Goal: Task Accomplishment & Management: Complete application form

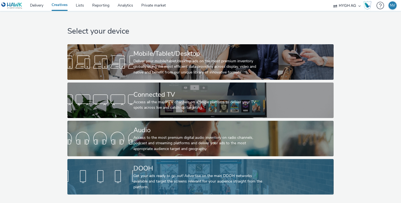
click at [124, 173] on div at bounding box center [100, 176] width 66 height 17
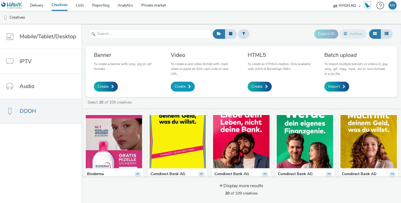
click at [181, 86] on span "Create" at bounding box center [179, 86] width 11 height 5
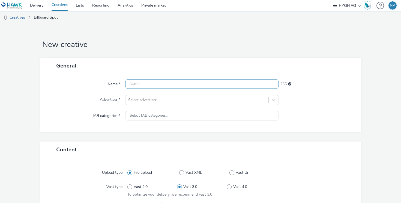
click at [179, 86] on input "text" at bounding box center [201, 84] width 153 height 10
click at [219, 66] on div "General" at bounding box center [200, 66] width 321 height 16
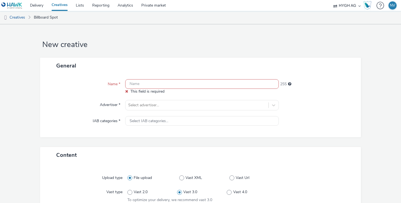
click at [194, 83] on input "text" at bounding box center [201, 84] width 153 height 10
click at [356, 98] on div "Name * This field is required 255 Advertiser * Select advertiser... IAB categor…" at bounding box center [200, 105] width 321 height 63
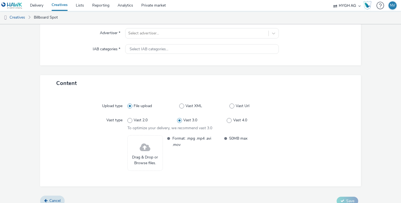
scroll to position [79, 0]
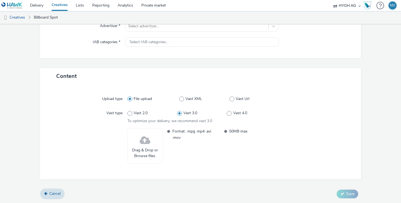
click at [227, 177] on div "Upload type File upload Vast XML Vast Url Vast type Vast 2.0 Vast 3.0 Vast 4.0 …" at bounding box center [200, 131] width 321 height 95
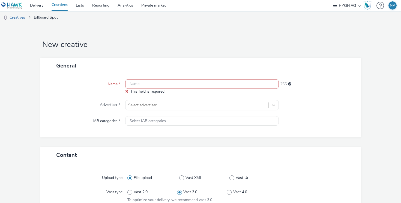
scroll to position [25, 0]
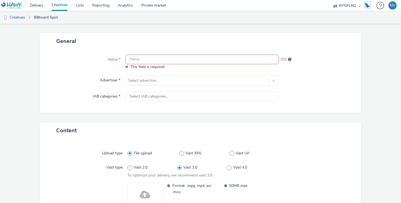
click at [174, 54] on div "Name * This field is required 255 Advertiser * Select advertiser... IAB categor…" at bounding box center [200, 80] width 321 height 63
click at [172, 59] on input "text" at bounding box center [201, 60] width 153 height 10
click at [315, 84] on div at bounding box center [317, 80] width 77 height 10
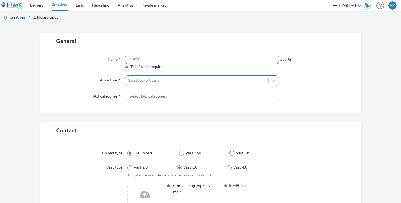
click at [185, 81] on div at bounding box center [196, 80] width 137 height 7
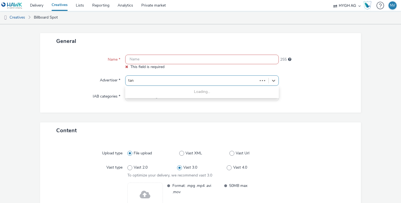
type input "tang"
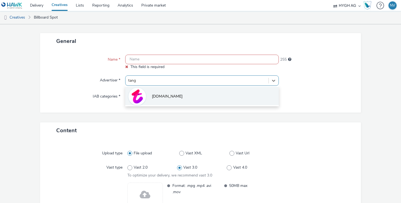
click at [170, 99] on li "[DOMAIN_NAME]" at bounding box center [201, 96] width 153 height 18
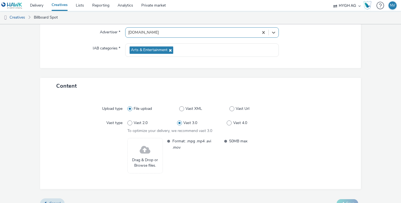
scroll to position [23, 0]
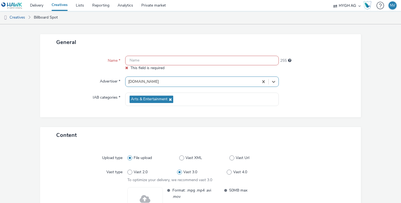
click at [244, 62] on input "text" at bounding box center [201, 61] width 153 height 10
paste input "Main DU BRINGST DEN MUT. SIE DEN REST."
type input "Main DU BRINGST DEN MUT. SIE DEN REST."
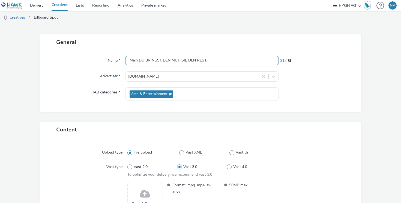
click at [225, 60] on input "Main DU BRINGST DEN MUT. SIE DEN REST." at bounding box center [201, 61] width 153 height 10
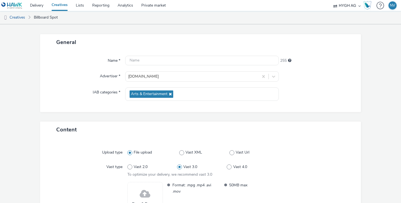
click at [320, 103] on div "Name * 255 Advertiser * [DOMAIN_NAME] IAB categories * Arts & Entertainment" at bounding box center [200, 81] width 321 height 62
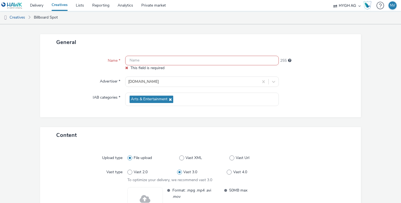
click at [178, 58] on input "text" at bounding box center [201, 61] width 153 height 10
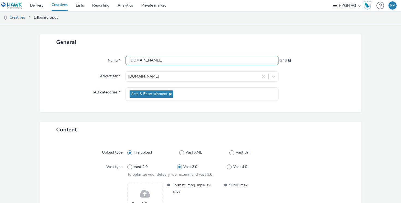
paste input "Main DU BRINGST DEN MUT. SIE DEN REST."
type input "[DOMAIN_NAME]_Main DU BRINGST DEN MUT. SIE DEN REST."
click at [336, 92] on div at bounding box center [317, 93] width 77 height 13
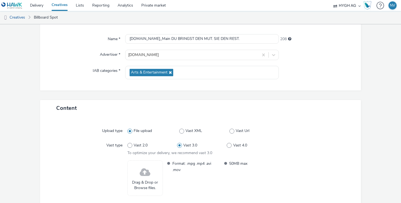
scroll to position [77, 0]
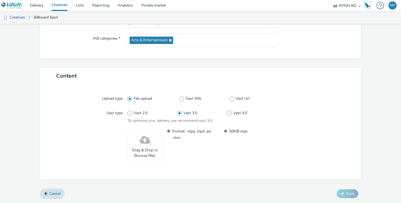
click at [147, 142] on span at bounding box center [145, 140] width 11 height 14
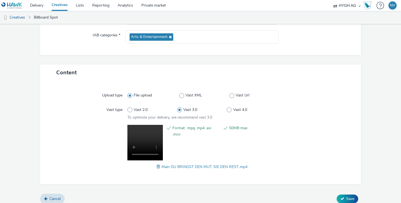
scroll to position [85, 0]
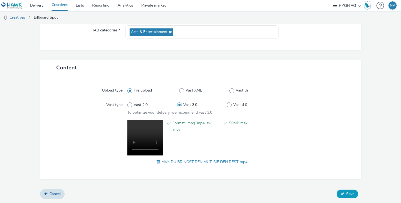
click at [344, 192] on button "Save" at bounding box center [347, 193] width 22 height 9
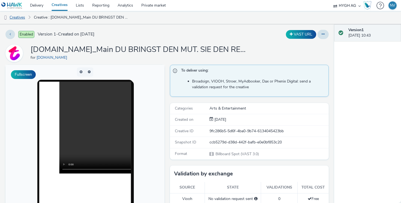
click at [17, 17] on link "Creatives" at bounding box center [14, 17] width 28 height 13
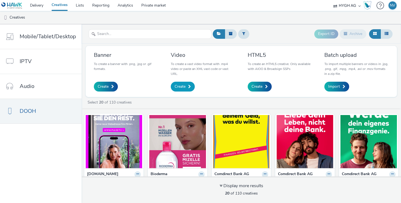
click at [183, 87] on span "Create" at bounding box center [179, 86] width 11 height 5
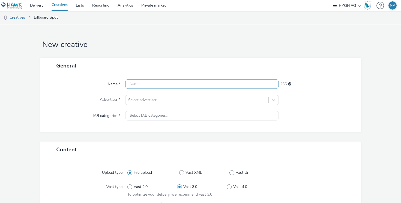
click at [157, 86] on input "text" at bounding box center [201, 84] width 153 height 10
paste input "Main Du sagst es. Sie denkt es weiter."
type input "[DOMAIN_NAME]_Main Du sagst es. Sie denkt es weiter."
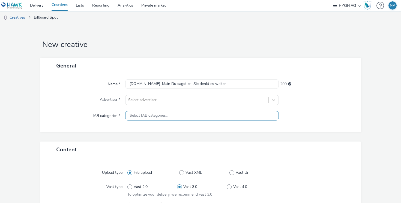
click at [232, 112] on div "Select IAB categories..." at bounding box center [201, 116] width 153 height 10
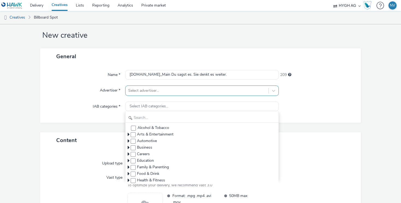
click at [209, 96] on div "Select advertiser..." at bounding box center [201, 90] width 153 height 10
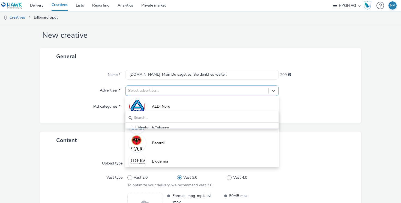
scroll to position [11, 0]
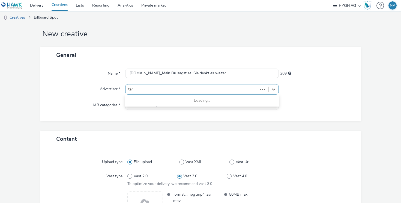
type input "tang"
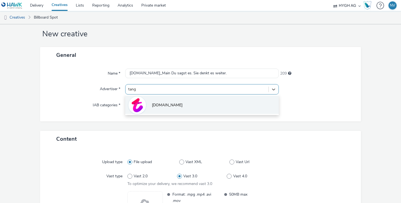
click at [174, 103] on li "[DOMAIN_NAME]" at bounding box center [201, 104] width 153 height 18
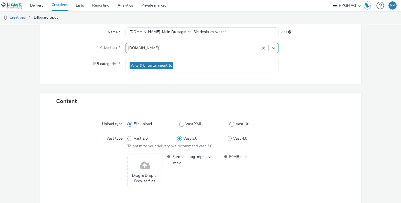
scroll to position [77, 0]
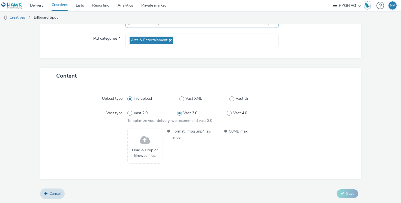
click at [147, 140] on span at bounding box center [145, 140] width 11 height 14
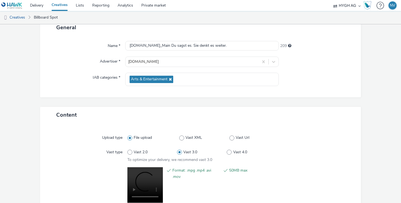
scroll to position [85, 0]
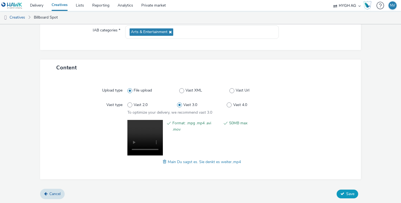
click at [345, 195] on button "Save" at bounding box center [347, 193] width 22 height 9
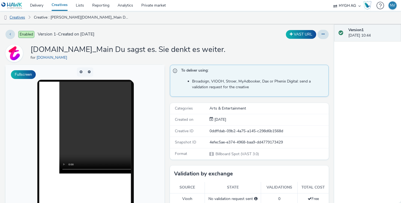
click at [23, 18] on link "Creatives" at bounding box center [14, 17] width 28 height 13
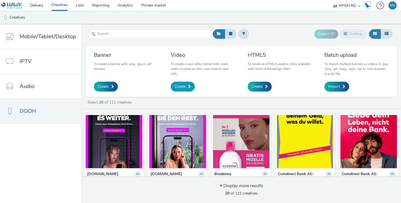
click at [183, 87] on span "Create" at bounding box center [179, 86] width 11 height 5
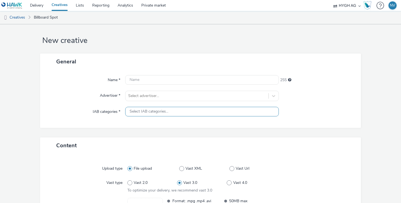
scroll to position [4, 0]
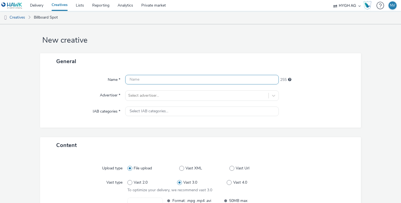
click at [171, 76] on input "text" at bounding box center [201, 80] width 153 height 10
paste input "Main DU WEISST, WAS DU TUST. SIE AUCH."
type input "[DOMAIN_NAME]_Main DU WEISST, WAS DU TUST. SIE AUCH."
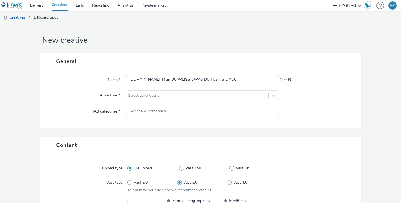
click at [302, 104] on div "Name * [PERSON_NAME][DOMAIN_NAME]_Main DU WEISST, WAS DU TUST. SIE AUCH. 209 Ad…" at bounding box center [200, 98] width 321 height 58
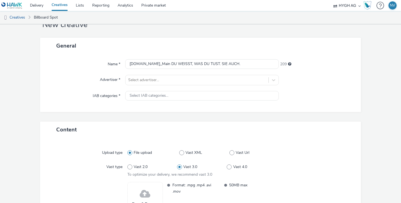
scroll to position [23, 0]
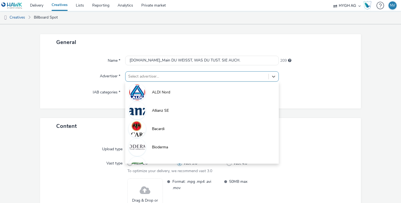
click at [188, 78] on div at bounding box center [196, 76] width 137 height 7
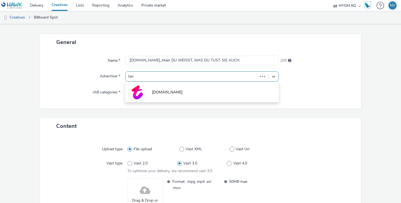
type input "tang"
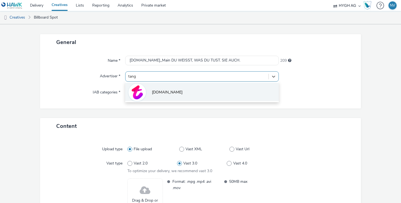
click at [149, 94] on li "[DOMAIN_NAME]" at bounding box center [201, 92] width 153 height 18
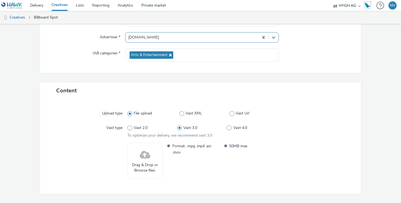
scroll to position [77, 0]
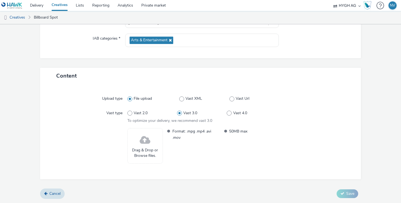
click at [149, 138] on span at bounding box center [145, 140] width 11 height 14
click at [150, 143] on div "Drag & Drop or Browse files." at bounding box center [144, 145] width 35 height 35
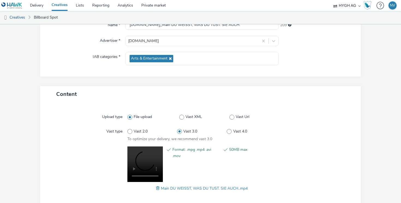
scroll to position [85, 0]
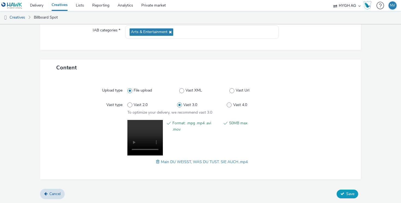
click at [346, 192] on span "Save" at bounding box center [350, 193] width 8 height 5
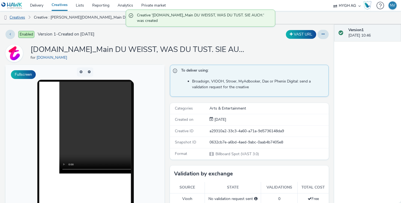
click at [17, 19] on link "Creatives" at bounding box center [14, 17] width 28 height 13
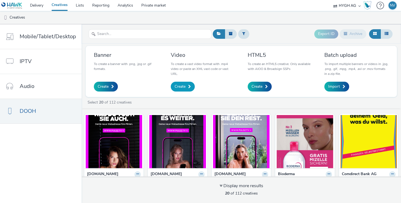
click at [184, 89] on span "Create" at bounding box center [179, 86] width 11 height 5
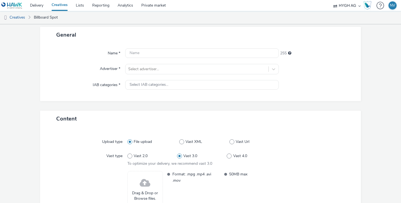
scroll to position [33, 0]
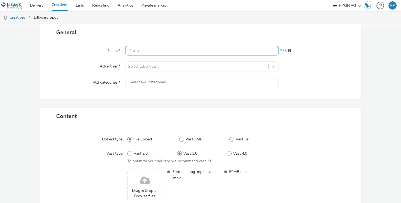
click at [162, 49] on input "text" at bounding box center [201, 51] width 153 height 10
paste input "Main EURE GEHEIMEN GEDANKEN. ENDLICH LIVE."
type input "[DOMAIN_NAME]_Main EURE GEHEIMEN GEDANKEN. ENDLICH LIVE."
click at [300, 83] on div at bounding box center [317, 82] width 77 height 10
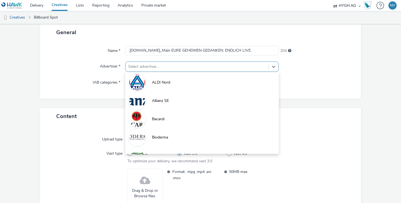
click at [180, 64] on div at bounding box center [196, 66] width 137 height 7
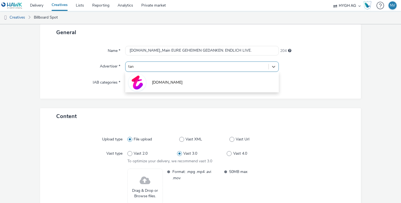
type input "tang"
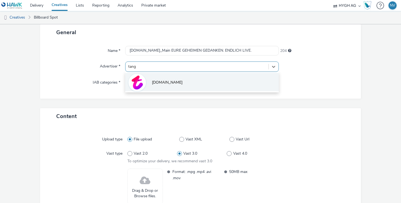
click at [154, 83] on span "[DOMAIN_NAME]" at bounding box center [167, 82] width 31 height 5
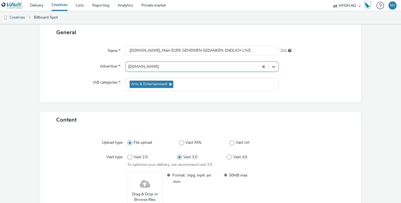
scroll to position [77, 0]
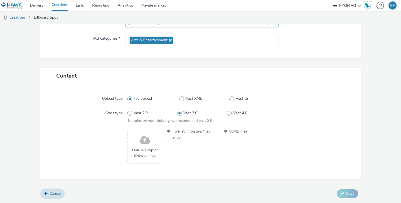
click at [145, 139] on span at bounding box center [145, 140] width 11 height 14
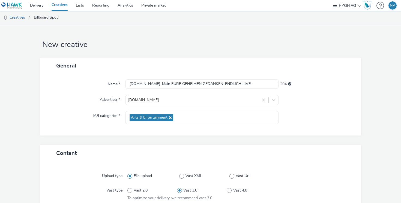
scroll to position [85, 0]
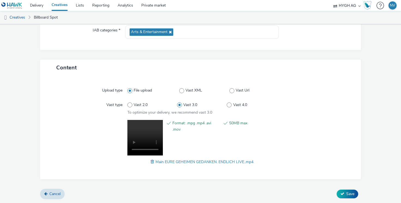
click at [370, 119] on form "New creative General Name * [DOMAIN_NAME]_Main EURE GEHEIMEN GEDANKEN. ENDLICH …" at bounding box center [200, 71] width 401 height 264
click at [346, 191] on span "Save" at bounding box center [350, 193] width 8 height 5
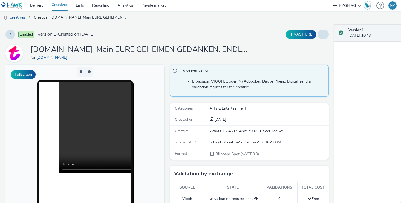
click at [17, 16] on link "Creatives" at bounding box center [14, 17] width 28 height 13
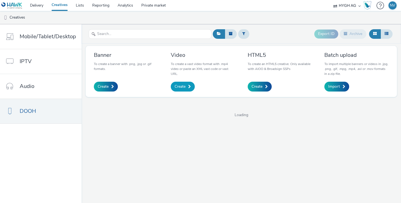
click at [174, 85] on span "Create" at bounding box center [179, 86] width 11 height 5
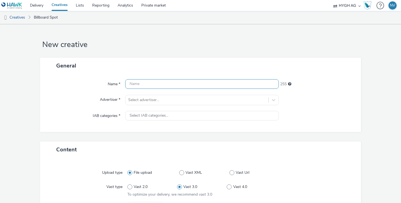
click at [148, 85] on input "text" at bounding box center [201, 84] width 153 height 10
paste input "Main Flirten Live Direkt"
type input "[DOMAIN_NAME]_Main Flirten Live Direkt"
click at [242, 98] on div "Select advertiser..." at bounding box center [201, 100] width 153 height 10
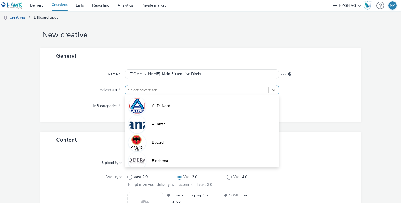
scroll to position [11, 0]
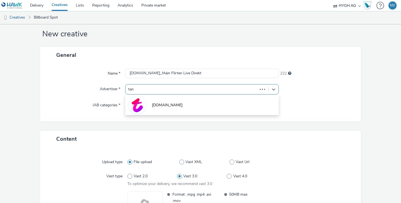
type input "tang"
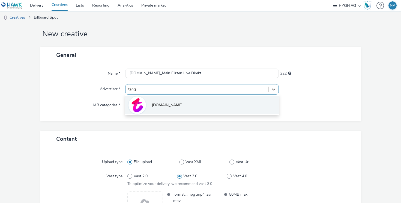
click at [184, 104] on li "[DOMAIN_NAME]" at bounding box center [201, 104] width 153 height 18
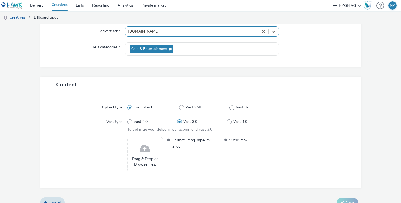
scroll to position [77, 0]
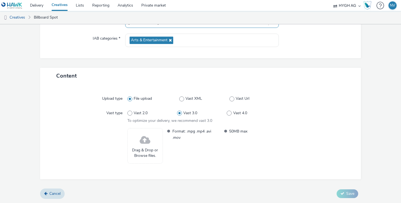
click at [154, 151] on span "Drag & Drop or Browse files." at bounding box center [144, 152] width 29 height 11
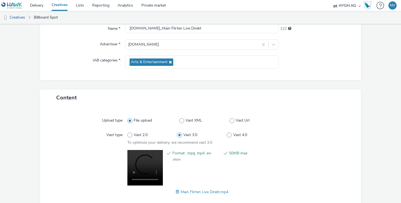
scroll to position [85, 0]
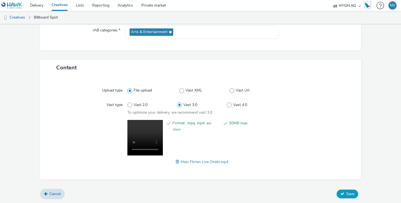
click at [349, 194] on span "Save" at bounding box center [350, 193] width 8 height 5
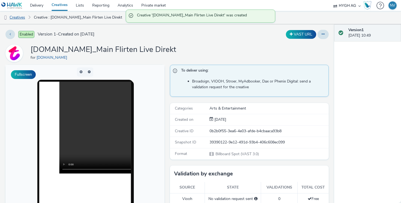
click at [22, 17] on link "Creatives" at bounding box center [14, 17] width 28 height 13
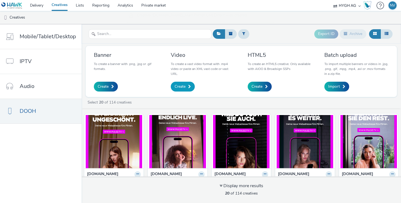
click at [183, 88] on span "Create" at bounding box center [179, 86] width 11 height 5
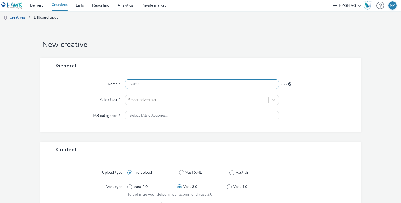
click at [152, 87] on input "text" at bounding box center [201, 84] width 153 height 10
paste input "Main KEIN THEATER. KEIN FILM. NUR LIVE."
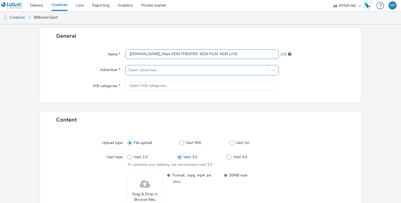
scroll to position [38, 0]
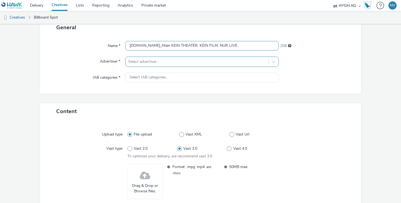
type input "[DOMAIN_NAME]_Main KEIN THEATER. KEIN FILM. NUR LIVE."
click at [234, 62] on div at bounding box center [196, 61] width 137 height 7
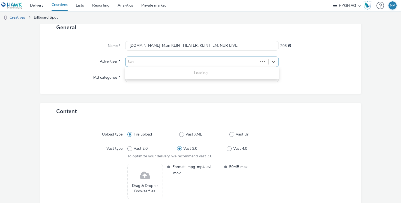
type input "tang"
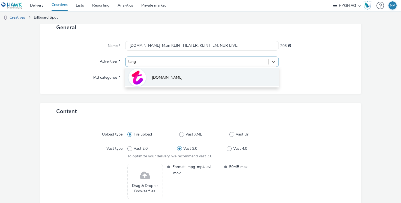
click at [194, 75] on li "[DOMAIN_NAME]" at bounding box center [201, 77] width 153 height 18
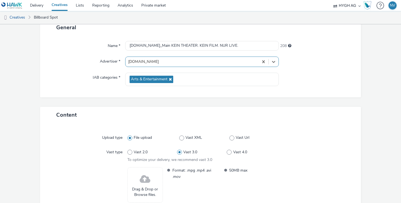
scroll to position [77, 0]
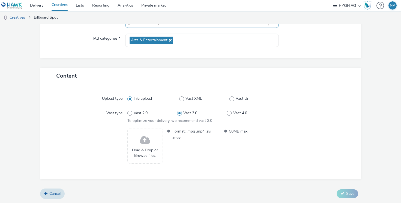
click at [148, 146] on span at bounding box center [145, 140] width 11 height 14
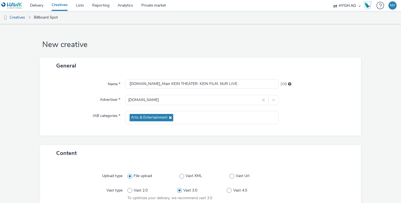
scroll to position [85, 0]
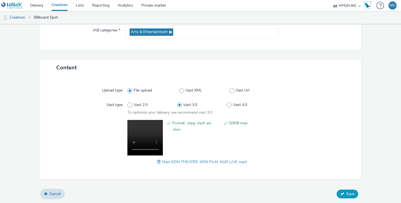
click at [348, 193] on span "Save" at bounding box center [350, 193] width 8 height 5
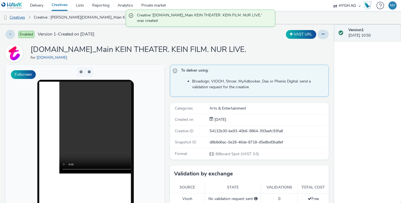
click at [15, 18] on link "Creatives" at bounding box center [14, 17] width 28 height 13
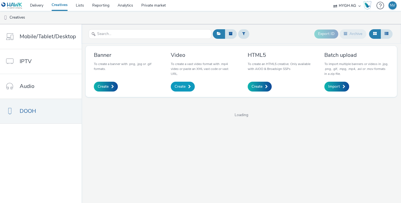
click at [186, 89] on link "Create" at bounding box center [183, 87] width 24 height 10
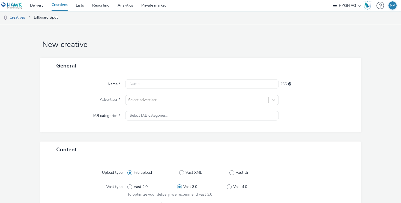
scroll to position [17, 0]
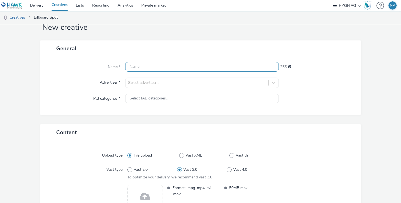
click at [144, 67] on input "text" at bounding box center [201, 67] width 153 height 10
paste input "Main Wir hatten nur Text.mp4"
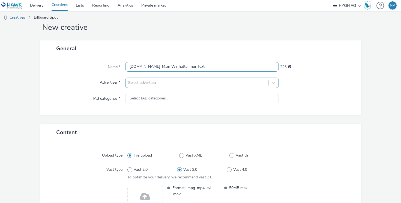
type input "[DOMAIN_NAME]_Main Wir hatten nur Text"
click at [245, 79] on div "Select advertiser..." at bounding box center [196, 82] width 143 height 9
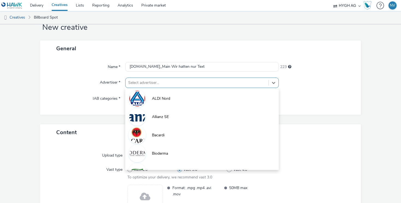
type input "t"
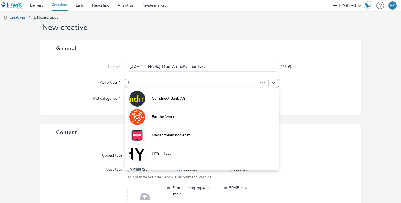
type input "tang"
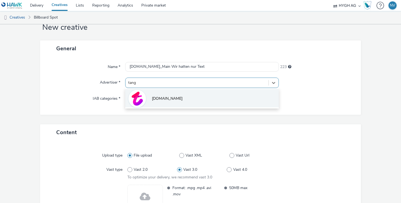
click at [202, 97] on li "[DOMAIN_NAME]" at bounding box center [201, 98] width 153 height 18
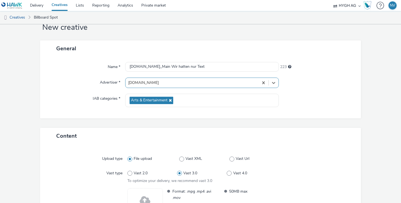
scroll to position [77, 0]
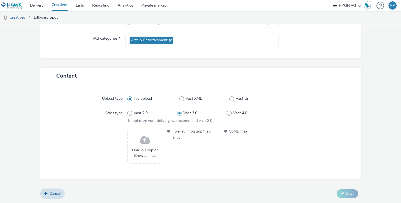
click at [149, 148] on span "Drag & Drop or Browse files." at bounding box center [144, 152] width 29 height 11
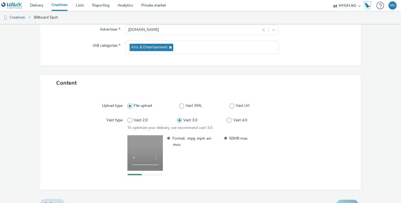
scroll to position [80, 0]
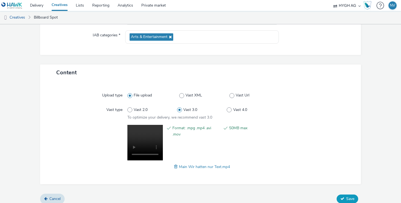
click at [345, 198] on button "Save" at bounding box center [347, 198] width 22 height 9
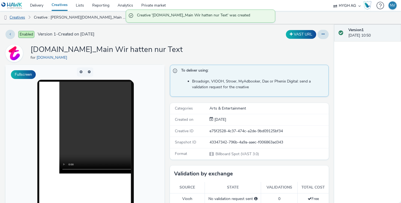
click at [17, 17] on link "Creatives" at bounding box center [14, 17] width 28 height 13
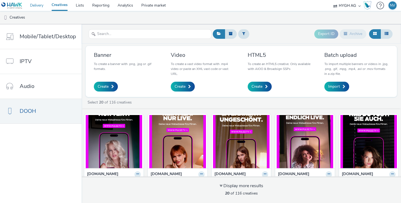
click at [38, 4] on link "Delivery" at bounding box center [37, 5] width 22 height 11
